Goal: Task Accomplishment & Management: Manage account settings

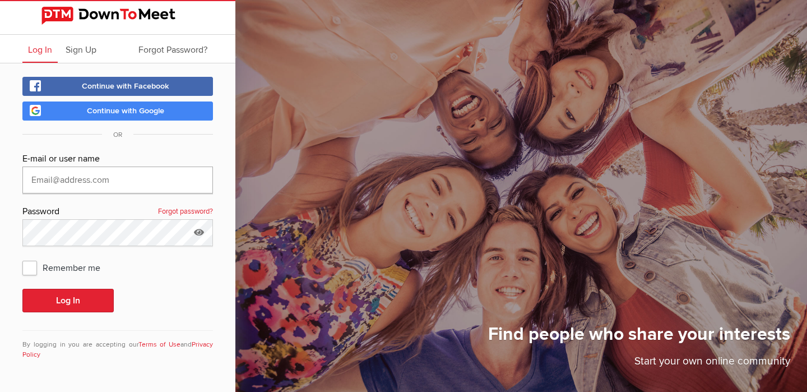
type input "Nevernegative"
click at [85, 308] on button "Log In" at bounding box center [67, 301] width 91 height 24
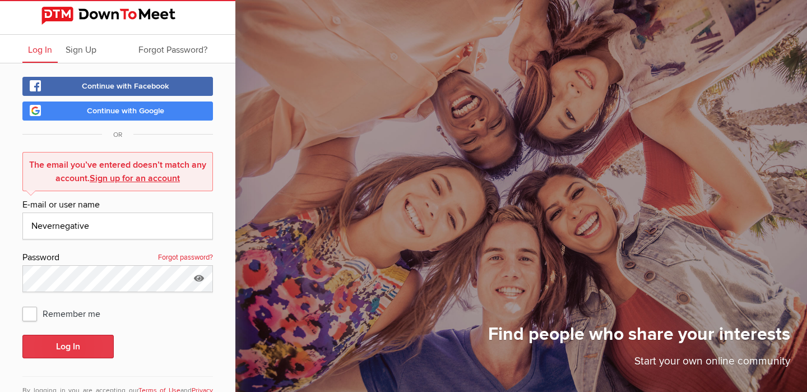
scroll to position [41, 0]
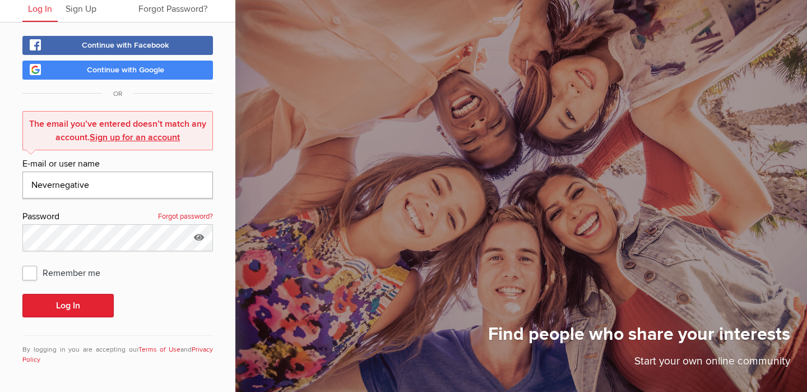
drag, startPoint x: 93, startPoint y: 182, endPoint x: 0, endPoint y: 180, distance: 93.0
click at [0, 180] on div "Continue with Facebook Continue with Google OR The email you’ve entered doesn’t…" at bounding box center [117, 206] width 235 height 369
type input "[PERSON_NAME][EMAIL_ADDRESS][DOMAIN_NAME]"
click at [30, 313] on button "Log In" at bounding box center [67, 306] width 91 height 24
click at [0, 243] on div "Continue with Facebook Continue with Google OR The email you’ve entered doesn’t…" at bounding box center [117, 206] width 235 height 369
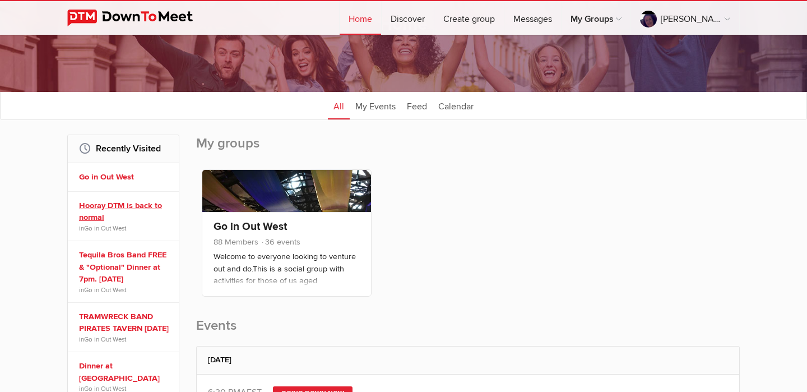
scroll to position [81, 0]
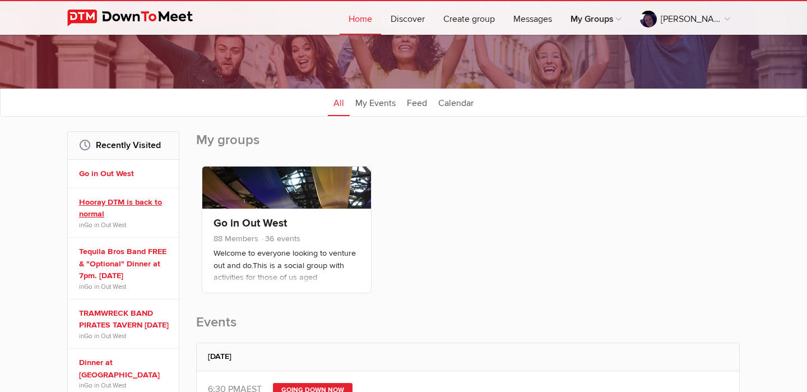
click at [135, 254] on link "Tequila Bros Band FREE & "Optional" Dinner at 7pm. [DATE]" at bounding box center [125, 263] width 92 height 36
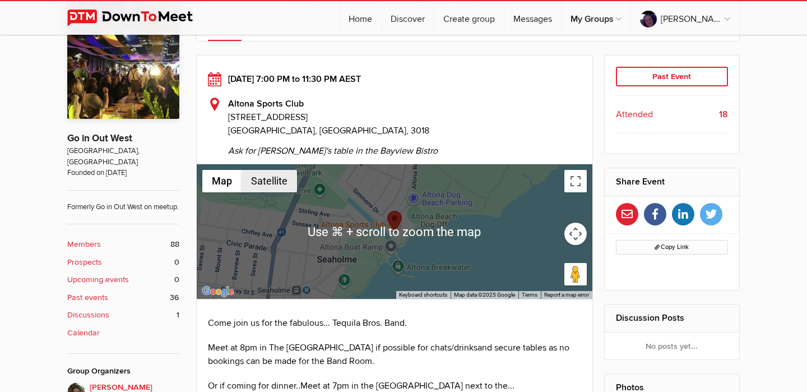
scroll to position [280, 0]
